Goal: Task Accomplishment & Management: Complete application form

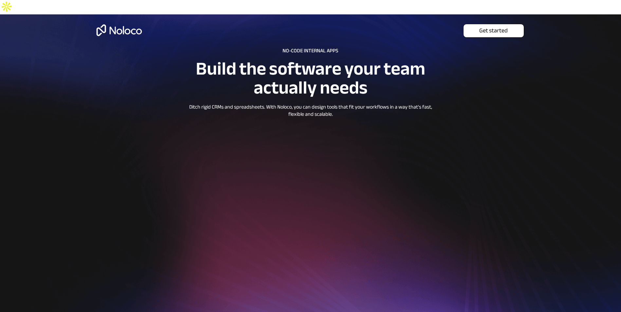
click at [504, 27] on span "Get started" at bounding box center [493, 30] width 60 height 7
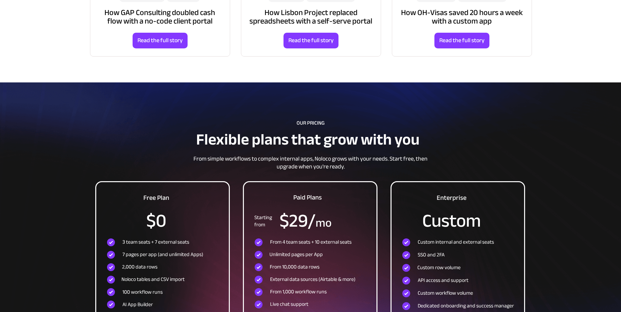
scroll to position [2093, 0]
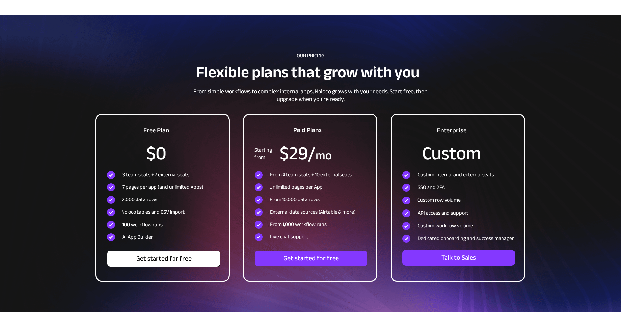
click at [181, 255] on span "Get started for free" at bounding box center [163, 259] width 113 height 8
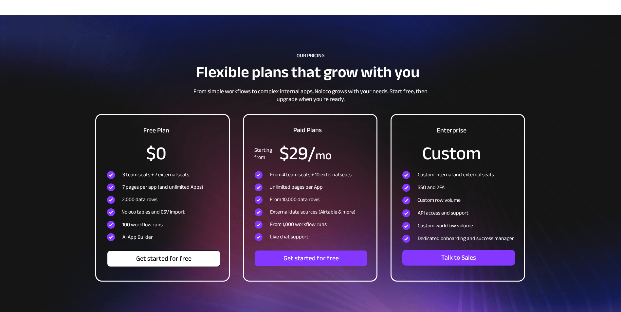
click at [181, 255] on span "Get started for free" at bounding box center [163, 259] width 113 height 8
click at [182, 255] on span "Get started for free" at bounding box center [163, 259] width 113 height 8
